Goal: Task Accomplishment & Management: Manage account settings

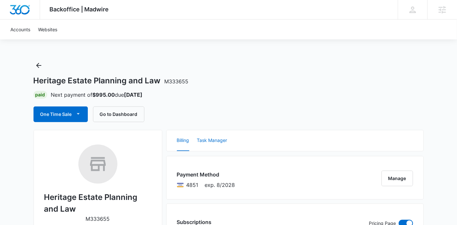
click at [207, 143] on button "Task Manager" at bounding box center [212, 140] width 30 height 21
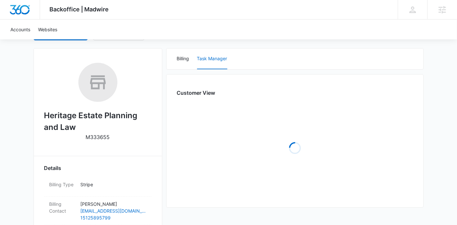
scroll to position [81, 0]
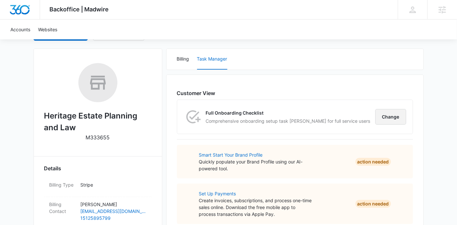
click at [388, 119] on button "Change" at bounding box center [390, 117] width 31 height 16
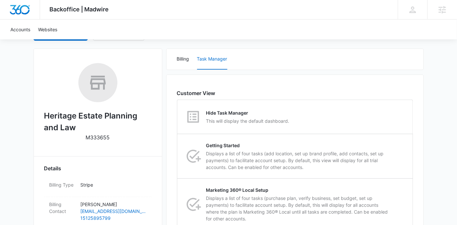
click at [388, 119] on div "Hide Task Manager This will display the default dashboard." at bounding box center [295, 117] width 235 height 34
click at [178, 117] on input "Hide Task Manager This will display the default dashboard." at bounding box center [177, 117] width 0 height 0
radio input "true"
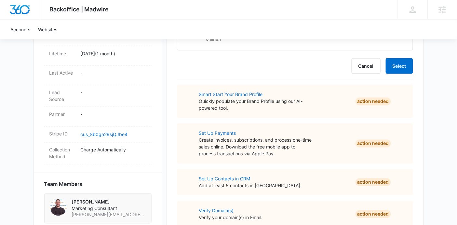
scroll to position [331, 0]
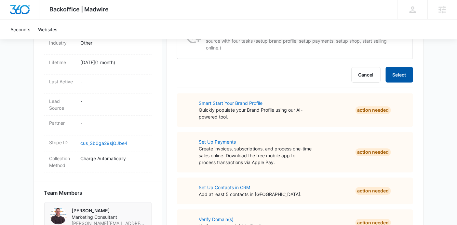
click at [399, 76] on button "Select" at bounding box center [399, 75] width 27 height 16
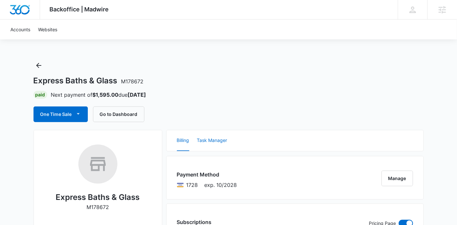
click at [223, 130] on button "Task Manager" at bounding box center [212, 140] width 30 height 21
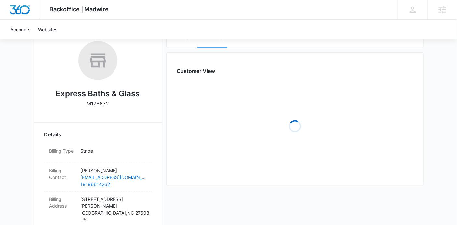
scroll to position [102, 0]
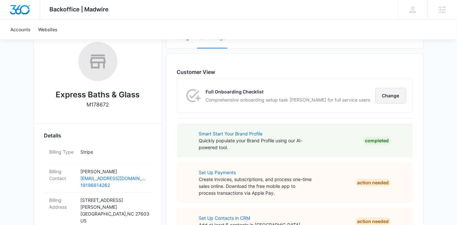
click at [388, 97] on button "Change" at bounding box center [390, 96] width 31 height 16
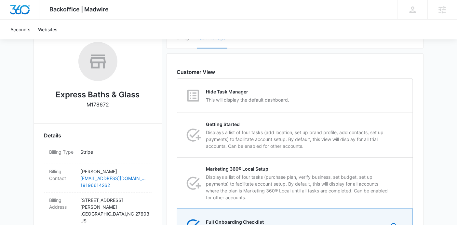
click at [388, 97] on div "Hide Task Manager This will display the default dashboard." at bounding box center [295, 96] width 235 height 34
click at [178, 96] on input "Hide Task Manager This will display the default dashboard." at bounding box center [177, 96] width 0 height 0
radio input "true"
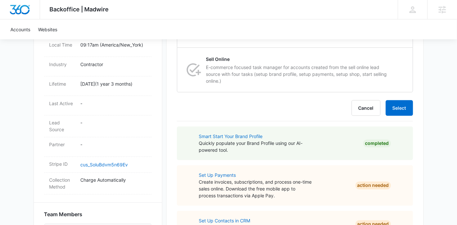
scroll to position [294, 0]
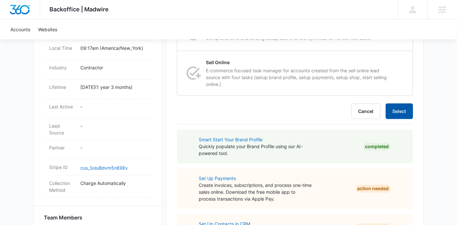
click at [410, 103] on button "Select" at bounding box center [399, 111] width 27 height 16
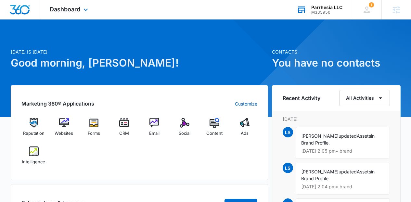
click at [328, 12] on div "M335950" at bounding box center [326, 12] width 31 height 5
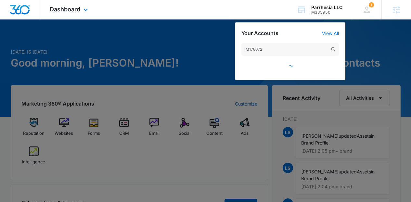
type input "M178672"
click at [281, 47] on input "M178672" at bounding box center [291, 49] width 98 height 13
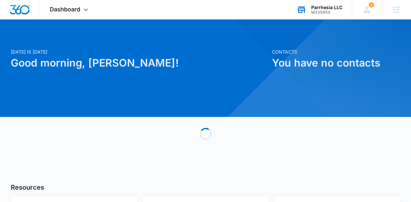
click at [318, 10] on div "M335950" at bounding box center [326, 12] width 31 height 5
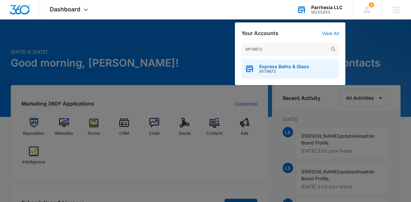
type input "M178672"
click at [274, 72] on span "M178672" at bounding box center [284, 71] width 50 height 5
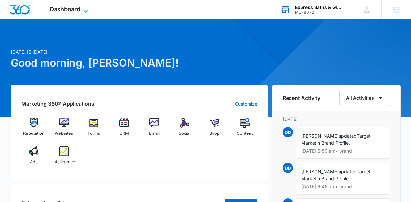
click at [88, 13] on icon at bounding box center [86, 11] width 8 height 8
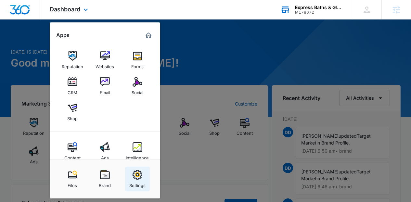
click at [132, 186] on div "Settings" at bounding box center [137, 184] width 16 height 8
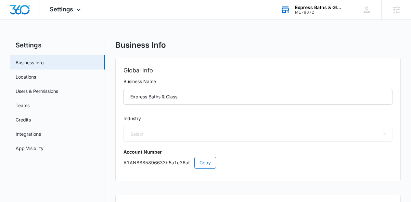
select select "4"
select select "US"
select select "America/New_York"
click at [44, 150] on link "App Visibility" at bounding box center [30, 148] width 28 height 7
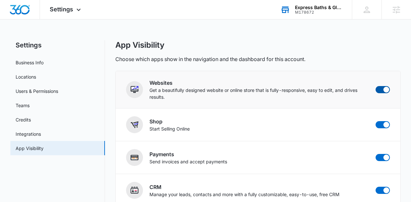
click at [387, 87] on span at bounding box center [387, 90] width 6 height 6
click at [376, 86] on input "checkbox" at bounding box center [375, 86] width 0 height 0
checkbox input "true"
click at [385, 125] on span at bounding box center [387, 125] width 6 height 6
click at [376, 121] on input "checkbox" at bounding box center [375, 121] width 0 height 0
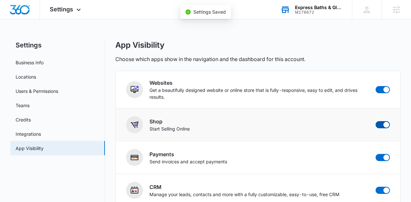
checkbox input "true"
checkbox input "false"
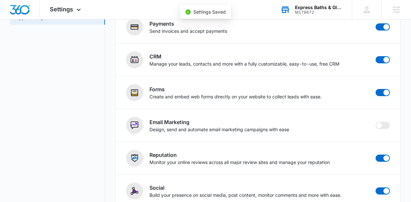
scroll to position [130, 0]
checkbox input "false"
click at [386, 97] on div "Forms Create and embed web forms directly on your website to collect leads with…" at bounding box center [258, 93] width 264 height 17
click at [382, 93] on span at bounding box center [383, 92] width 14 height 7
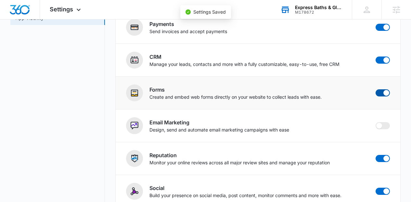
click at [376, 89] on input "checkbox" at bounding box center [375, 89] width 0 height 0
checkbox input "true"
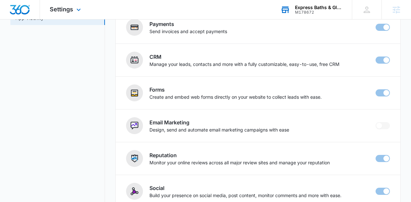
click at [65, 15] on div "Settings Apps Reputation Forms CRM Email Social Content Ads Intelligence Files …" at bounding box center [66, 9] width 52 height 19
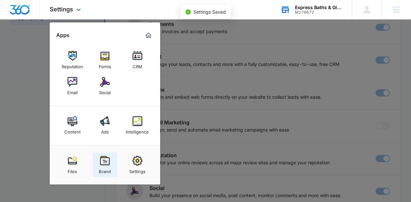
click at [101, 166] on div "Brand" at bounding box center [105, 170] width 12 height 8
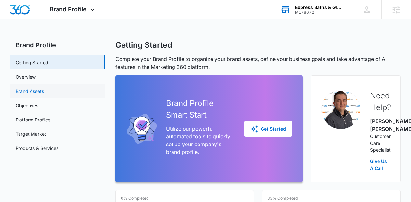
click at [44, 92] on link "Brand Assets" at bounding box center [30, 91] width 28 height 7
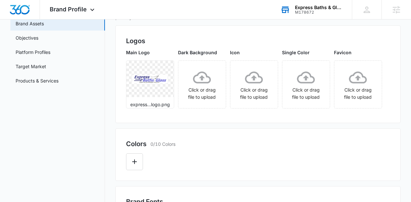
scroll to position [63, 0]
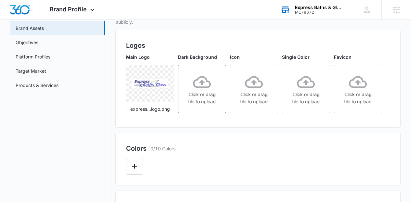
click at [211, 88] on icon at bounding box center [202, 82] width 18 height 12
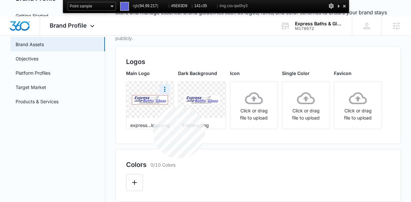
click at [153, 104] on img at bounding box center [150, 100] width 36 height 9
click at [344, 7] on div at bounding box center [344, 6] width 7 height 8
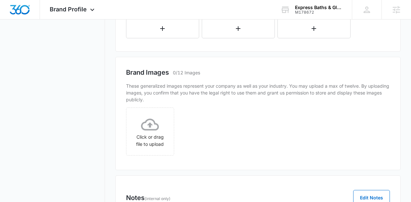
scroll to position [270, 0]
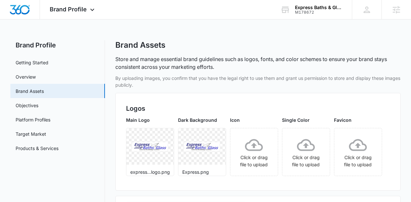
type input "#5E63D9"
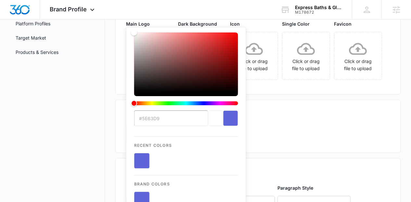
click at [293, 84] on div "Main Logo express...logo.png Dark Background Express.png Icon Click or drag fil…" at bounding box center [258, 51] width 264 height 63
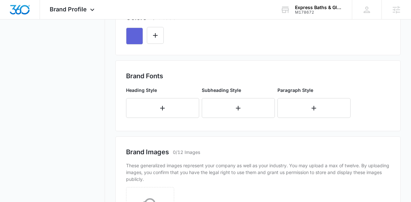
scroll to position [203, 0]
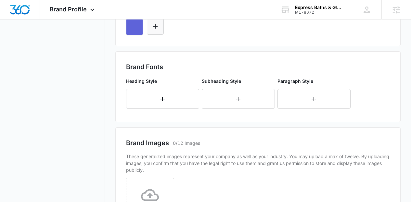
click at [157, 30] on icon "Edit Color" at bounding box center [155, 26] width 8 height 8
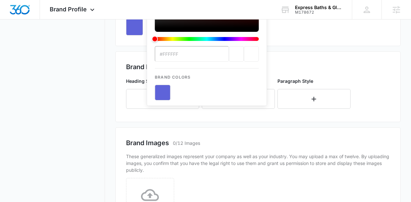
scroll to position [0, 0]
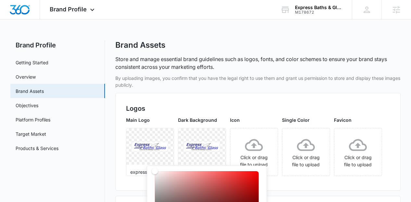
type input "#3F4393"
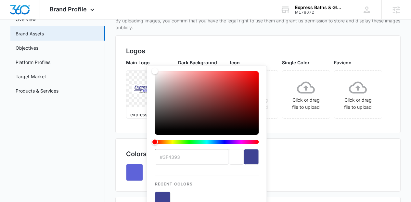
click at [342, 123] on div "Main Logo express...logo.png Dark Background Express.png Icon Click or drag fil…" at bounding box center [258, 90] width 264 height 63
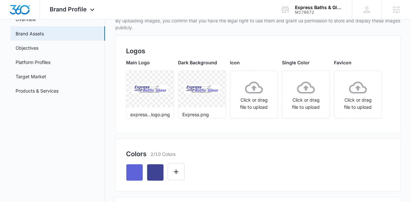
scroll to position [227, 0]
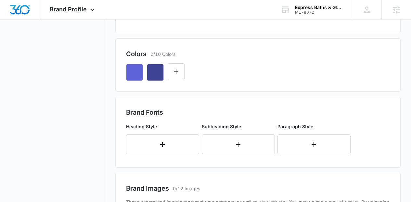
scroll to position [183, 0]
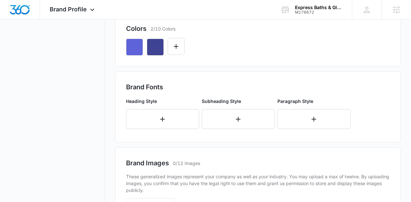
click at [185, 56] on div at bounding box center [258, 44] width 264 height 22
click at [180, 55] on button "Edit Color" at bounding box center [176, 46] width 17 height 17
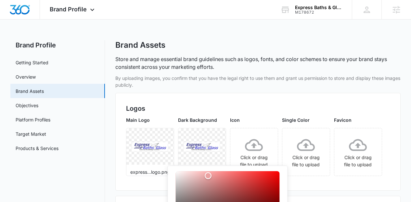
scroll to position [29, 0]
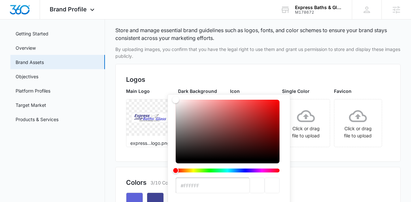
drag, startPoint x: 208, startPoint y: 176, endPoint x: 143, endPoint y: 98, distance: 101.8
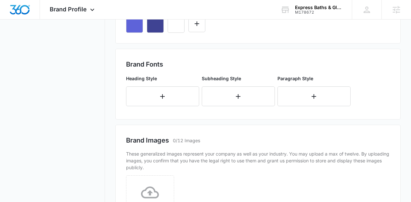
scroll to position [238, 0]
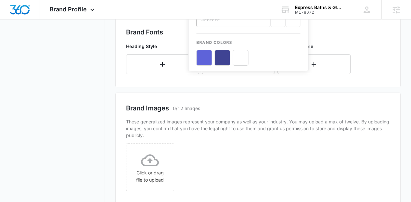
scroll to position [0, 0]
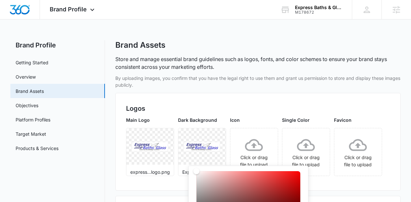
type input "#333333"
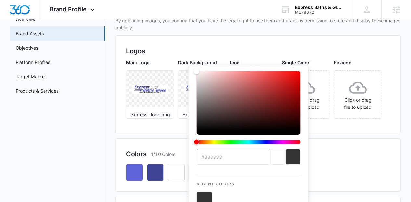
click at [347, 123] on div "Main Logo express...logo.png Dark Background Express.png Icon Click or drag fil…" at bounding box center [258, 90] width 264 height 63
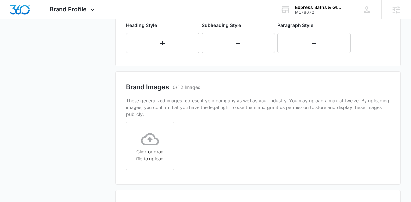
scroll to position [269, 0]
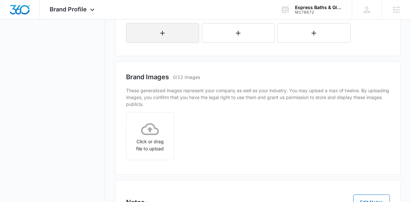
click at [146, 43] on button "button" at bounding box center [162, 33] width 73 height 20
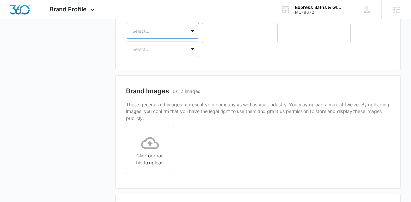
click at [140, 39] on div "Select..." at bounding box center [162, 31] width 73 height 16
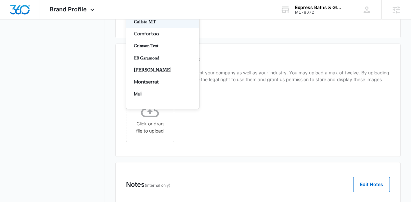
type input "mon"
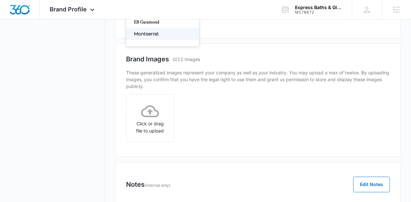
click at [145, 37] on p "Montserrat" at bounding box center [162, 34] width 56 height 7
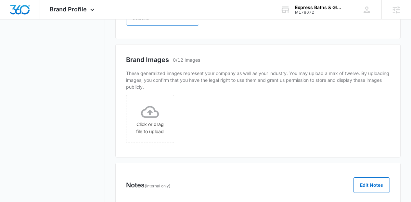
click at [144, 22] on div at bounding box center [154, 18] width 45 height 8
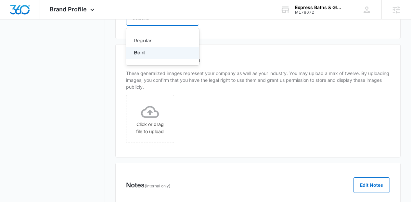
click at [149, 56] on p "Bold" at bounding box center [162, 52] width 56 height 7
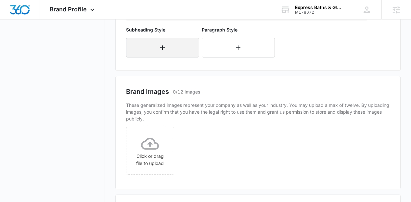
click at [158, 58] on button "button" at bounding box center [162, 48] width 73 height 20
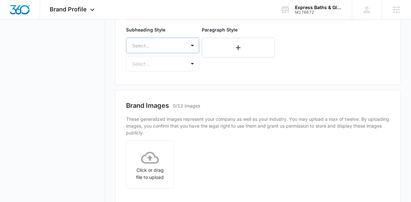
click at [156, 53] on div "Select..." at bounding box center [162, 46] width 73 height 16
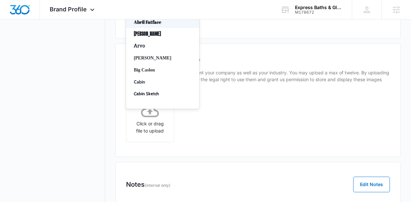
type input "mo"
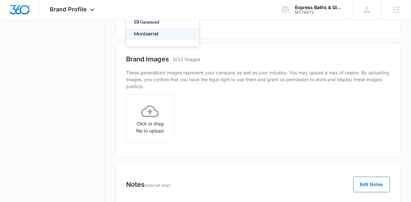
click at [150, 37] on p "Montserrat" at bounding box center [162, 34] width 56 height 7
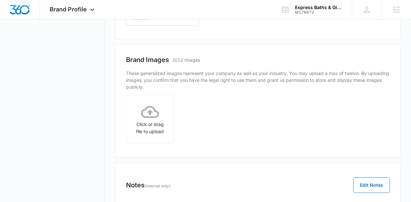
click at [144, 25] on div "Select..." at bounding box center [155, 18] width 59 height 15
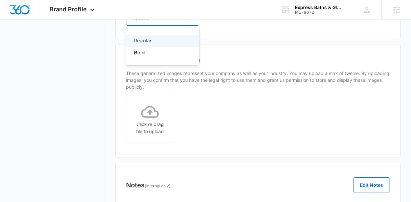
click at [148, 47] on div "Regular" at bounding box center [162, 41] width 73 height 12
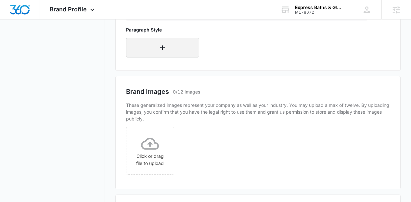
click at [161, 52] on icon "button" at bounding box center [163, 48] width 8 height 8
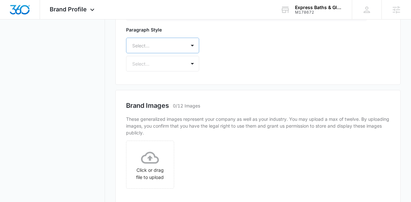
click at [157, 53] on div "Select..." at bounding box center [162, 46] width 73 height 16
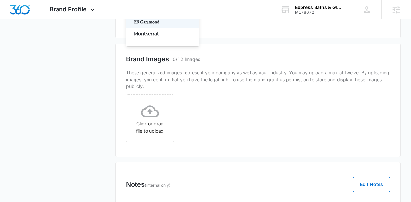
type input "mon"
click at [150, 37] on p "Montserrat" at bounding box center [162, 34] width 56 height 7
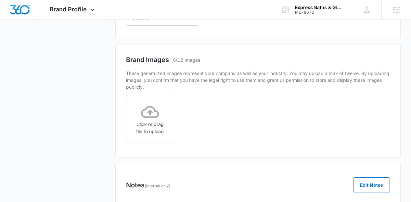
click at [144, 25] on div "Select..." at bounding box center [155, 18] width 59 height 15
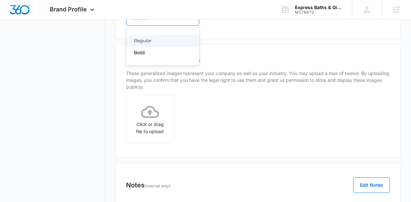
click at [150, 44] on p "Regular" at bounding box center [162, 40] width 56 height 7
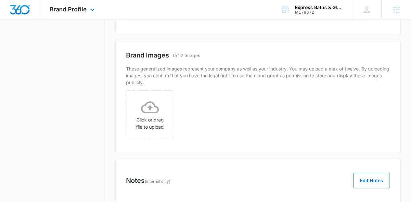
click at [23, 11] on img "Dashboard" at bounding box center [19, 10] width 21 height 10
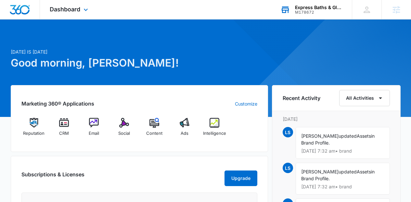
click at [331, 13] on div "M178672" at bounding box center [318, 12] width 47 height 5
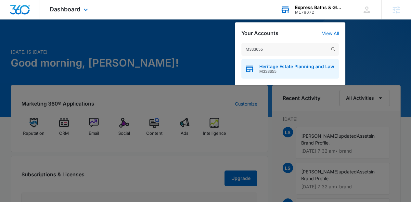
type input "M333655"
click at [279, 70] on span "M333655" at bounding box center [296, 71] width 75 height 5
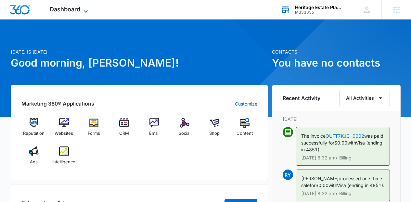
click at [80, 10] on span "Dashboard" at bounding box center [65, 9] width 31 height 7
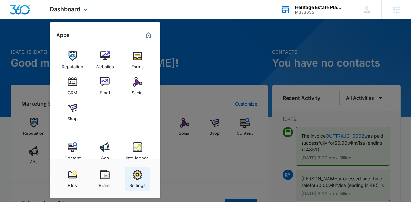
click at [144, 174] on link "Settings" at bounding box center [137, 179] width 25 height 25
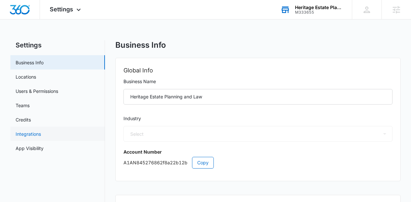
select select "US"
select select "America/[GEOGRAPHIC_DATA]"
select select "52"
click at [44, 147] on link "App Visibility" at bounding box center [30, 148] width 28 height 7
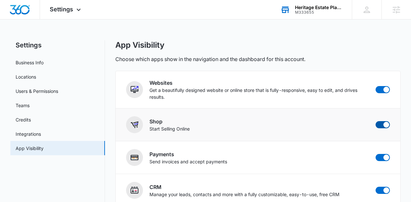
click at [381, 123] on span at bounding box center [383, 124] width 14 height 7
click at [376, 121] on input "checkbox" at bounding box center [375, 121] width 0 height 0
checkbox input "true"
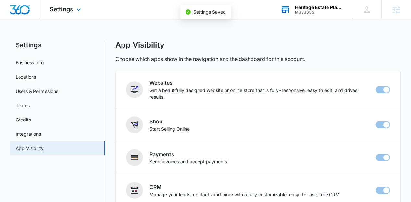
click at [16, 8] on img "Dashboard" at bounding box center [19, 10] width 21 height 10
